Goal: Communication & Community: Answer question/provide support

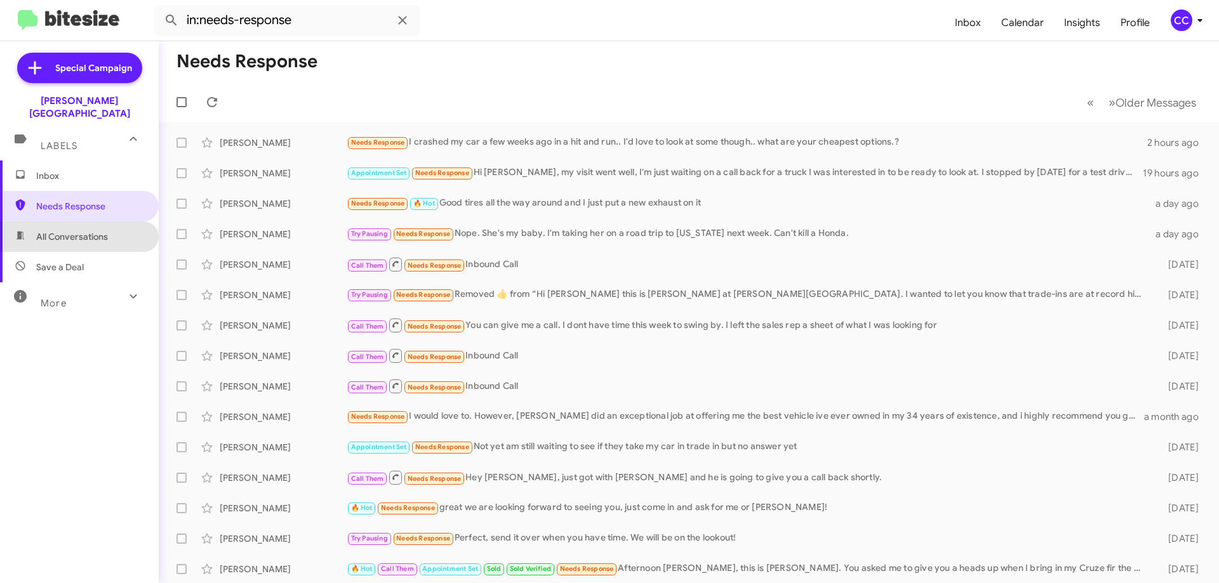
click at [90, 230] on span "All Conversations" at bounding box center [72, 236] width 72 height 13
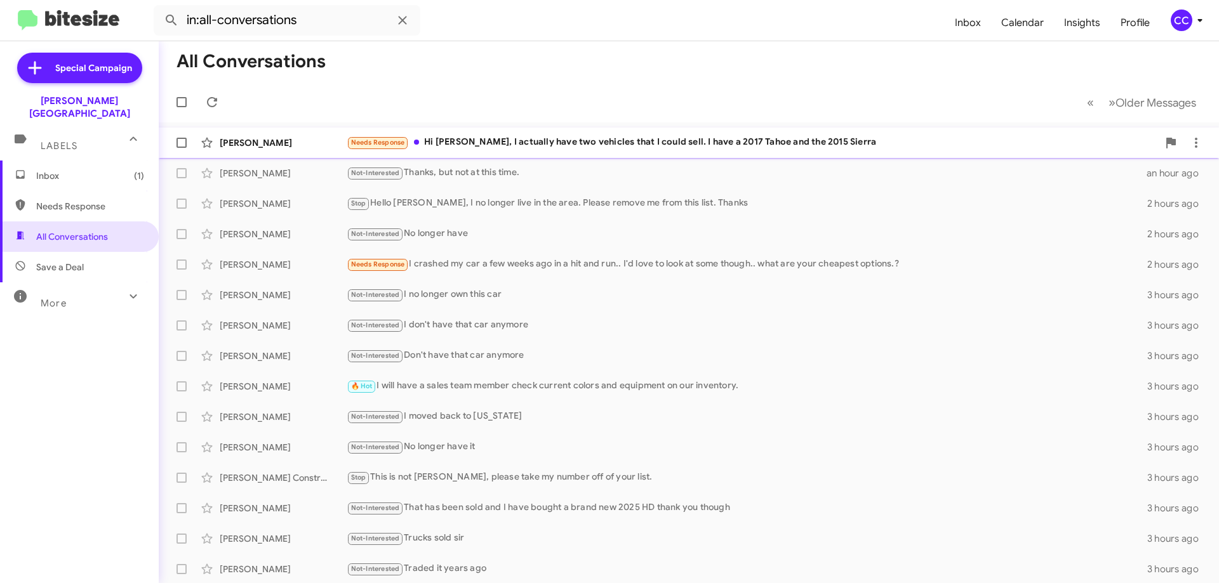
click at [256, 148] on div "[PERSON_NAME]" at bounding box center [283, 142] width 127 height 13
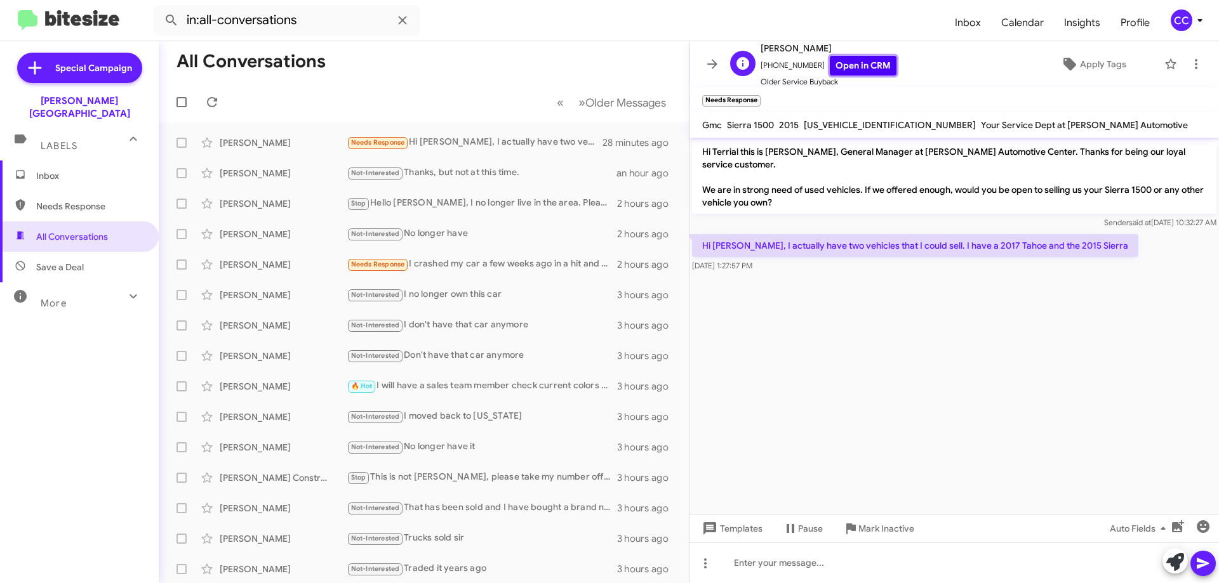
click at [863, 65] on link "Open in CRM" at bounding box center [863, 66] width 67 height 20
drag, startPoint x: 783, startPoint y: 265, endPoint x: 705, endPoint y: 128, distance: 157.8
click at [705, 128] on div "T Terrial Johnson +19013405735 Open in CRM Older Service Buyback Apply Tags Nee…" at bounding box center [953, 312] width 529 height 542
copy div "Gmc Sierra 1500 2015 3GTU2VEJ3FG472675 Your Service Dept at Don Ledford Automot…"
click at [663, 139] on icon at bounding box center [665, 142] width 15 height 15
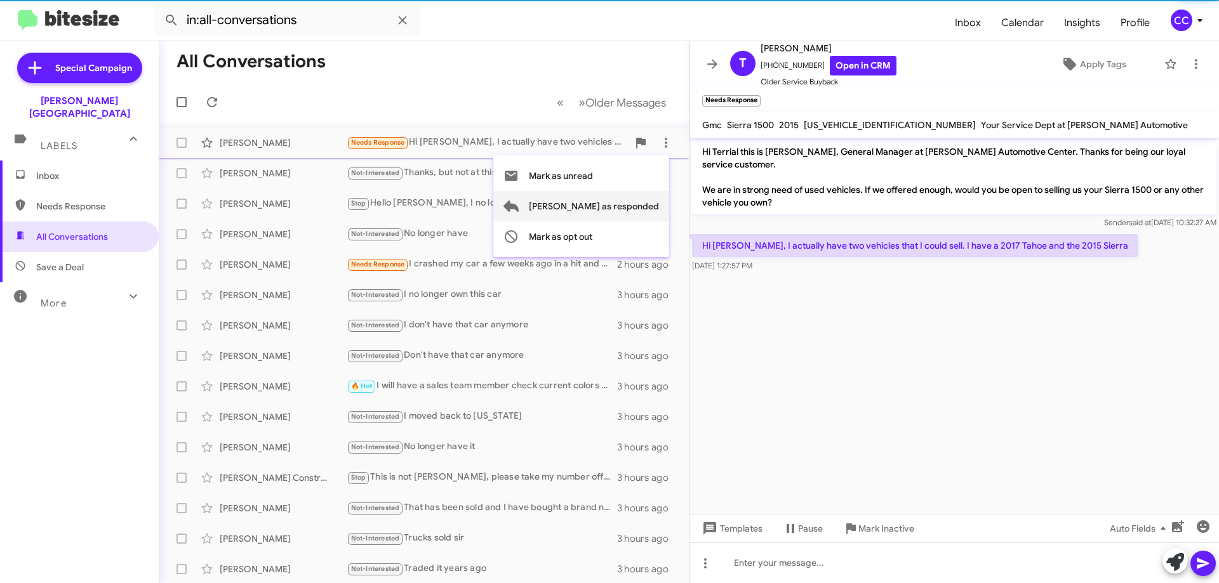
click at [627, 209] on span "Mark as responded" at bounding box center [594, 206] width 130 height 30
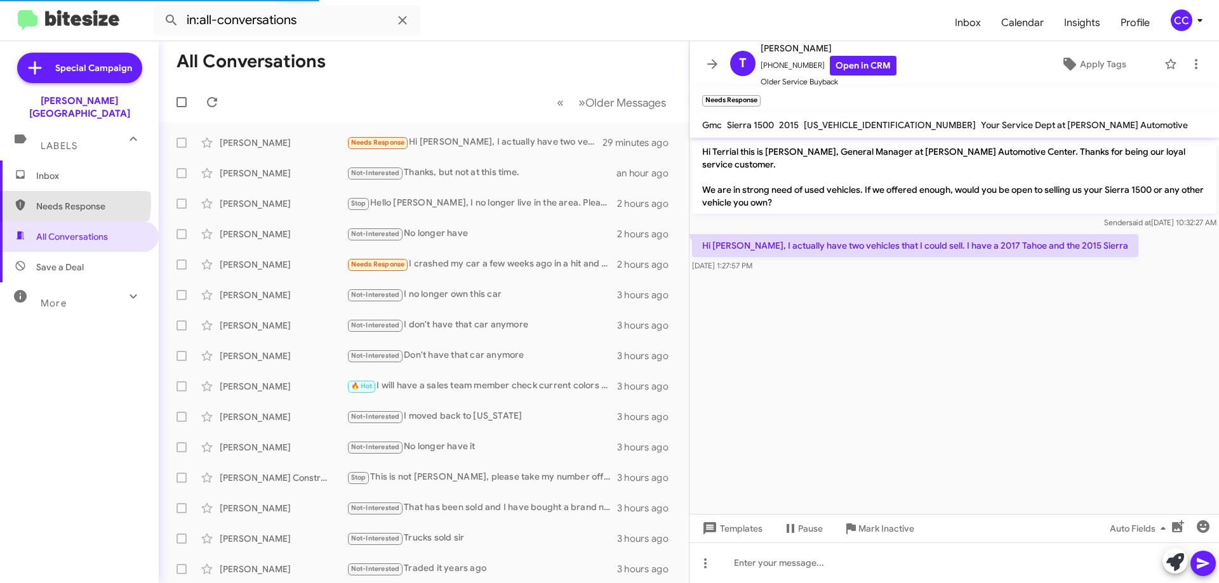
click at [69, 200] on span "Needs Response" at bounding box center [90, 206] width 108 height 13
type input "in:needs-response"
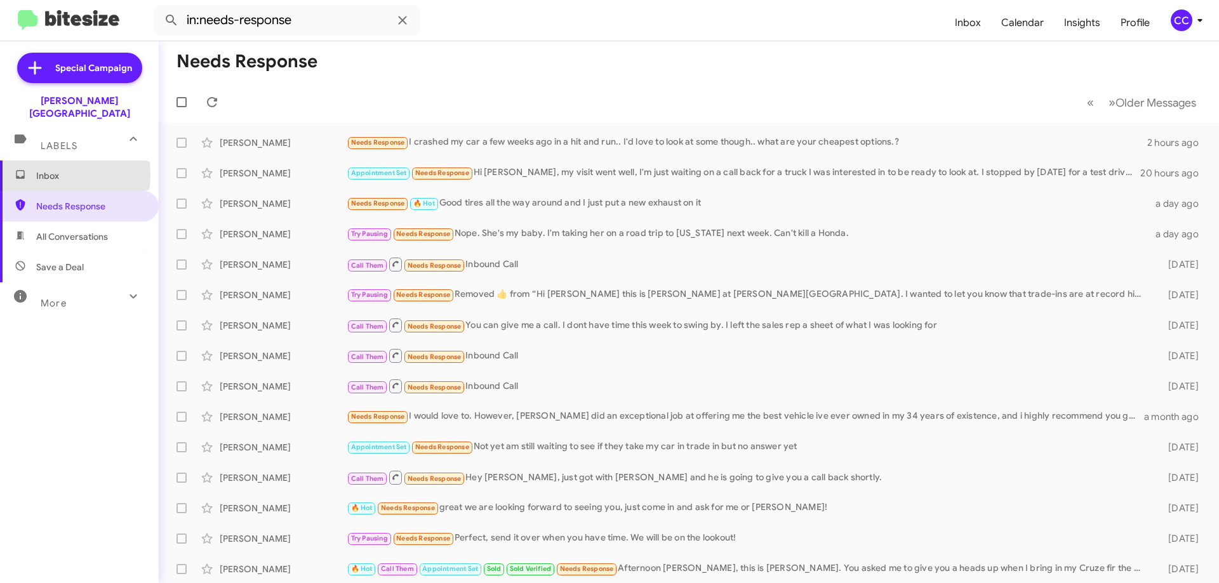
click at [36, 161] on span "Inbox" at bounding box center [79, 176] width 159 height 30
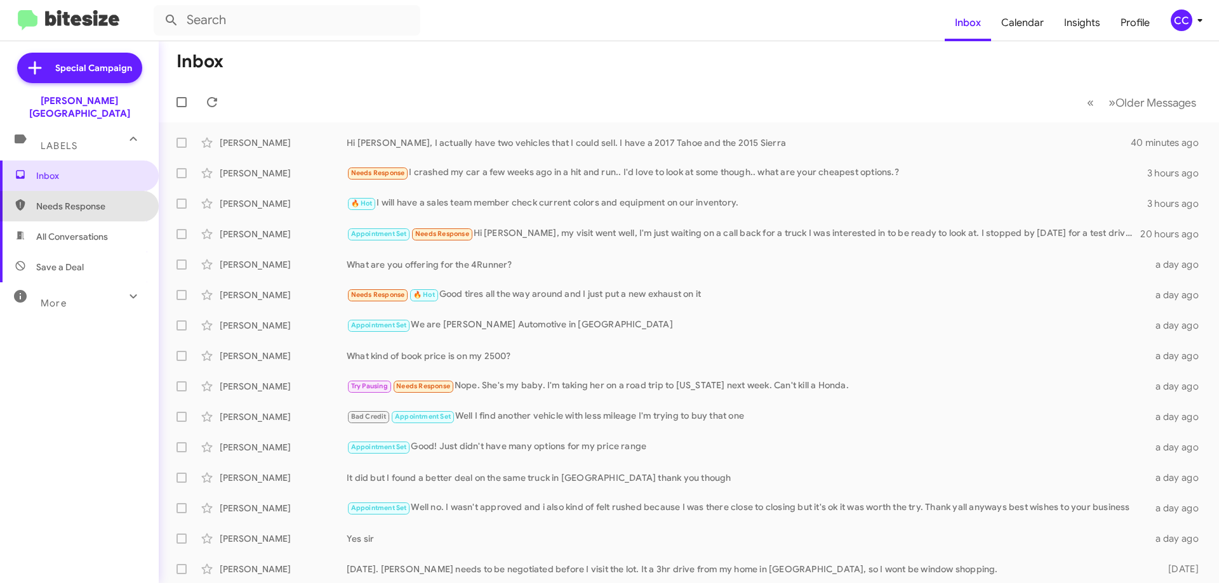
click at [81, 200] on span "Needs Response" at bounding box center [90, 206] width 108 height 13
type input "in:needs-response"
